Goal: Check status: Check status

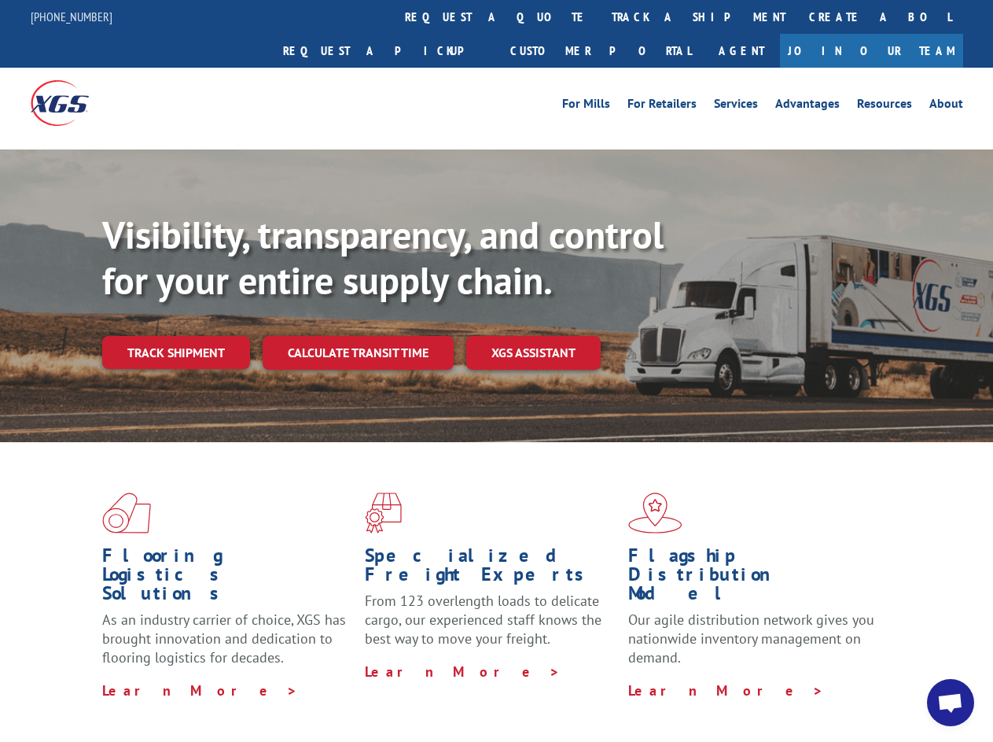
click at [496, 370] on div "Visibility, transparency, and control for your entire supply chain. Track shipm…" at bounding box center [547, 321] width 891 height 219
click at [600, 17] on link "track a shipment" at bounding box center [698, 17] width 197 height 34
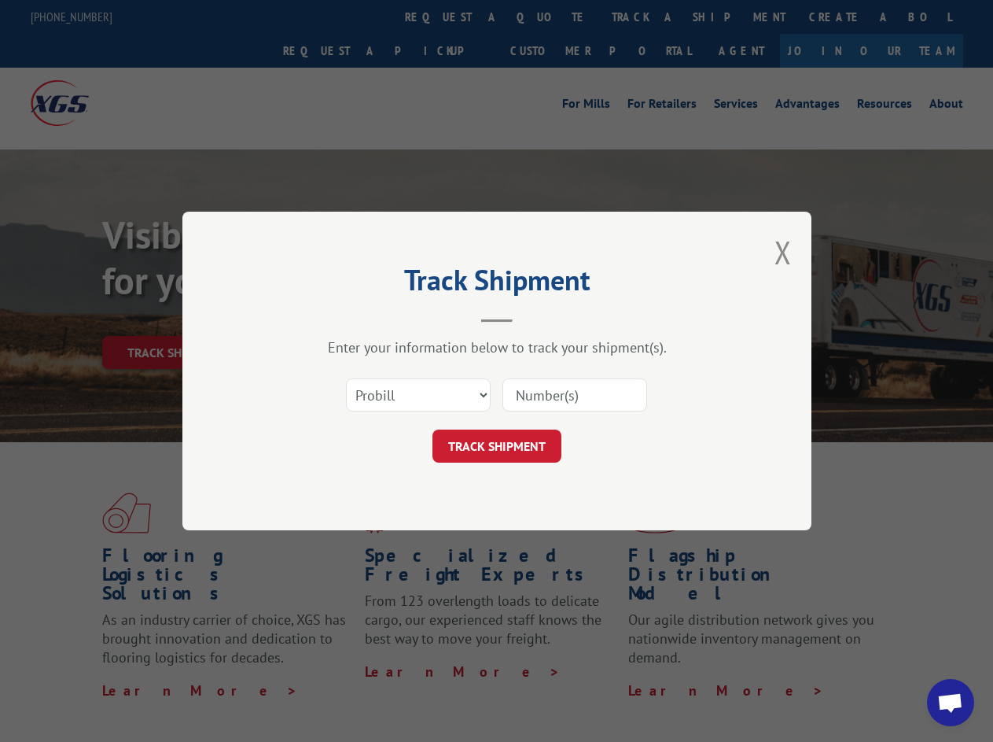
click at [549, 17] on div "Track Shipment Enter your information below to track your shipment(s). Select c…" at bounding box center [496, 371] width 993 height 742
click at [647, 17] on div "Track Shipment Enter your information below to track your shipment(s). Select c…" at bounding box center [496, 371] width 993 height 742
click at [175, 318] on div "Track Shipment Enter your information below to track your shipment(s). Select c…" at bounding box center [496, 371] width 993 height 742
click at [357, 318] on header "Track Shipment" at bounding box center [497, 295] width 472 height 53
click at [534, 318] on header "Track Shipment" at bounding box center [497, 295] width 472 height 53
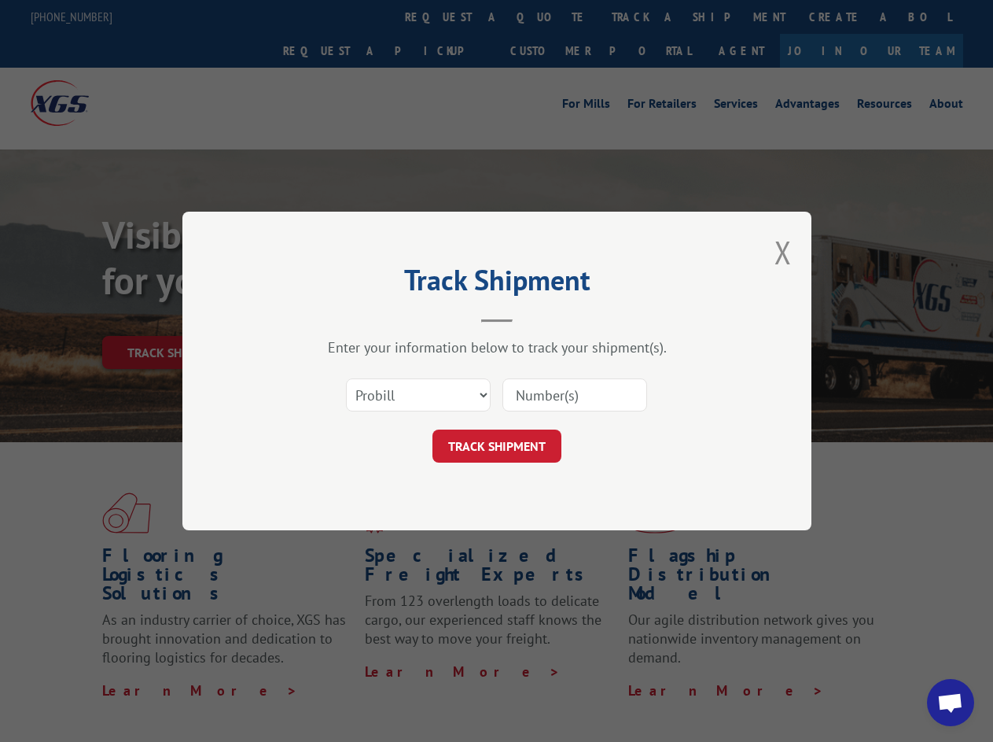
click at [951, 702] on span "Open chat" at bounding box center [950, 704] width 26 height 22
